Goal: Information Seeking & Learning: Learn about a topic

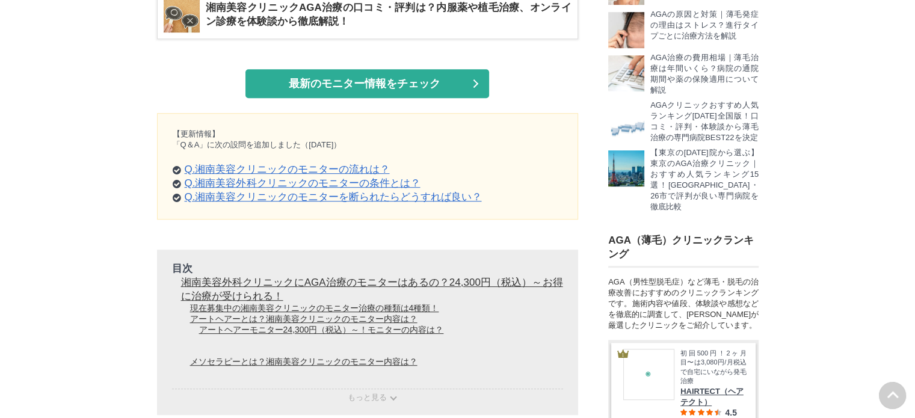
scroll to position [722, 0]
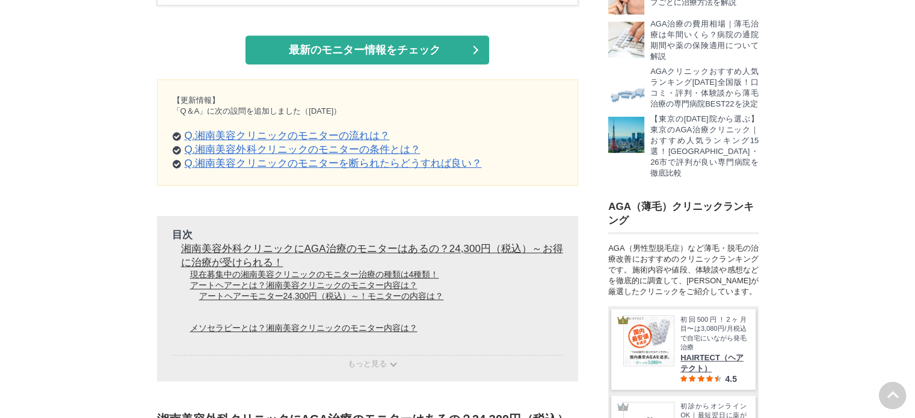
click at [324, 141] on link "Q.湘南美容クリニックのモニターの流れは？" at bounding box center [287, 135] width 205 height 11
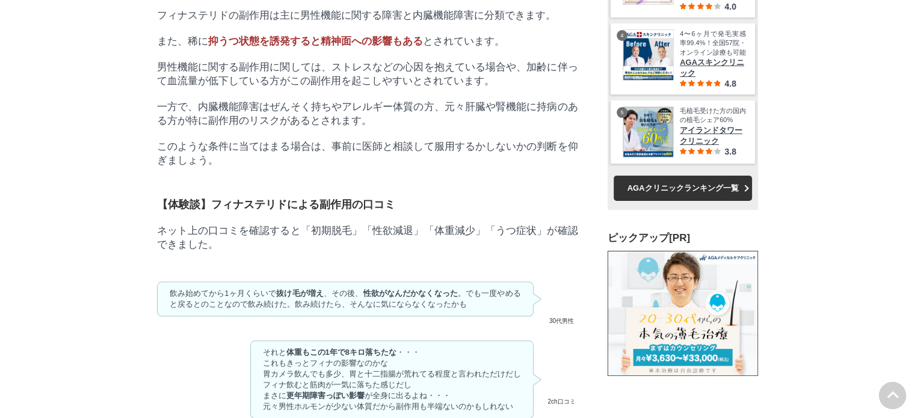
scroll to position [5836, 0]
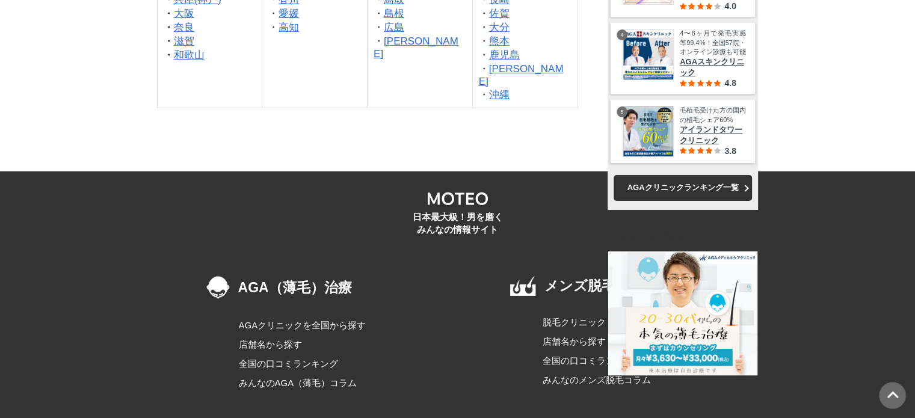
scroll to position [17534, 0]
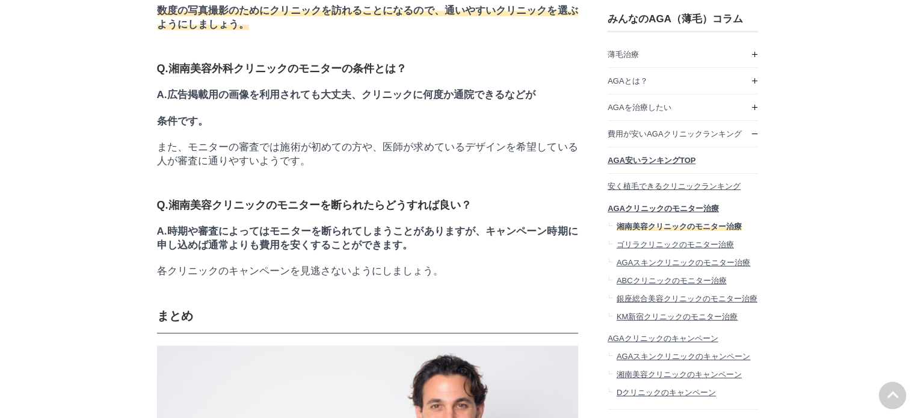
scroll to position [15769, 0]
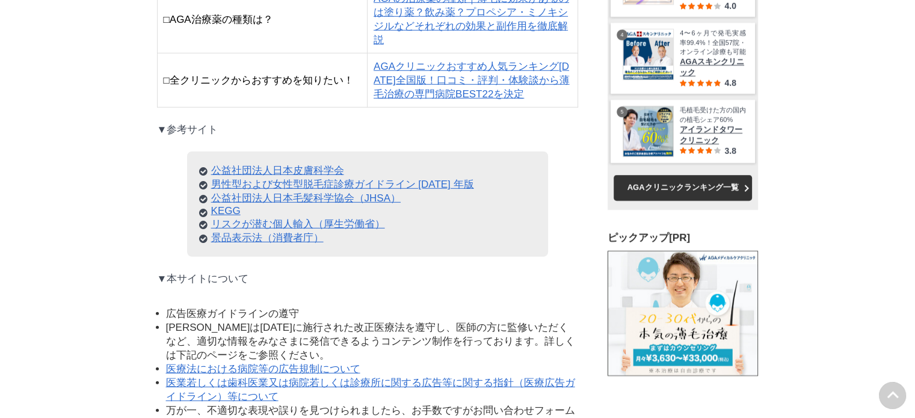
scroll to position [17277, 0]
